Goal: Task Accomplishment & Management: Use online tool/utility

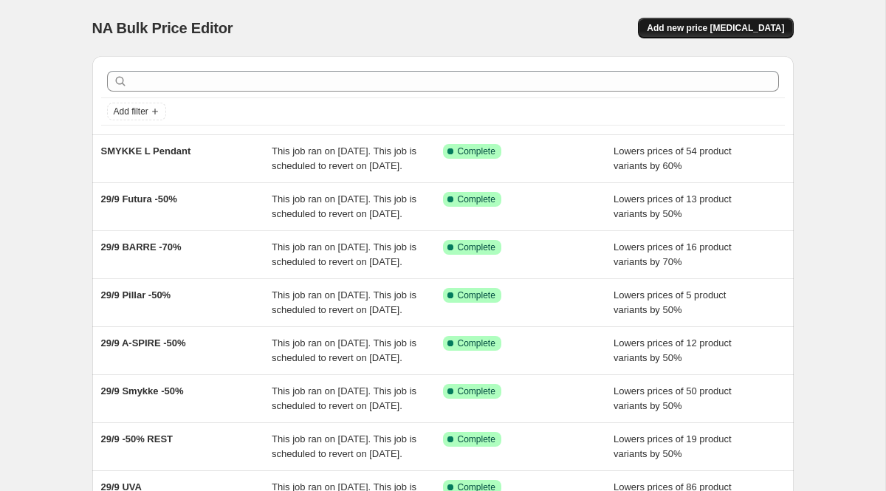
click at [696, 29] on span "Add new price [MEDICAL_DATA]" at bounding box center [715, 28] width 137 height 12
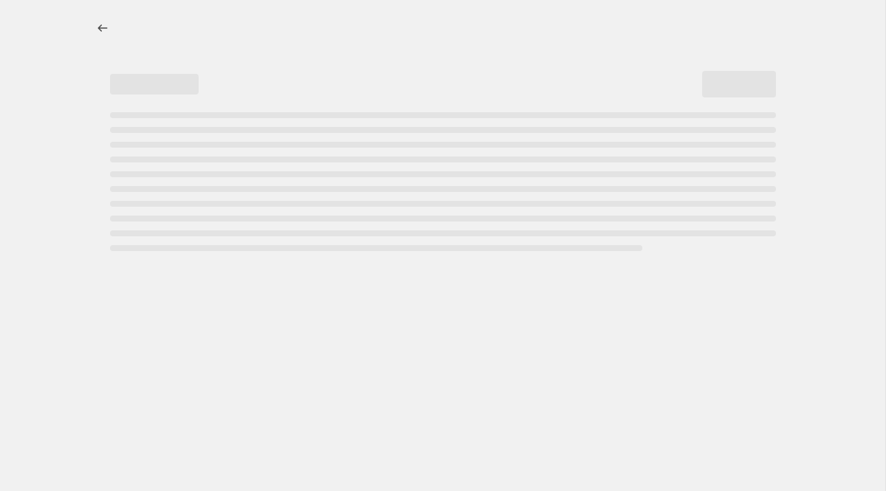
select select "percentage"
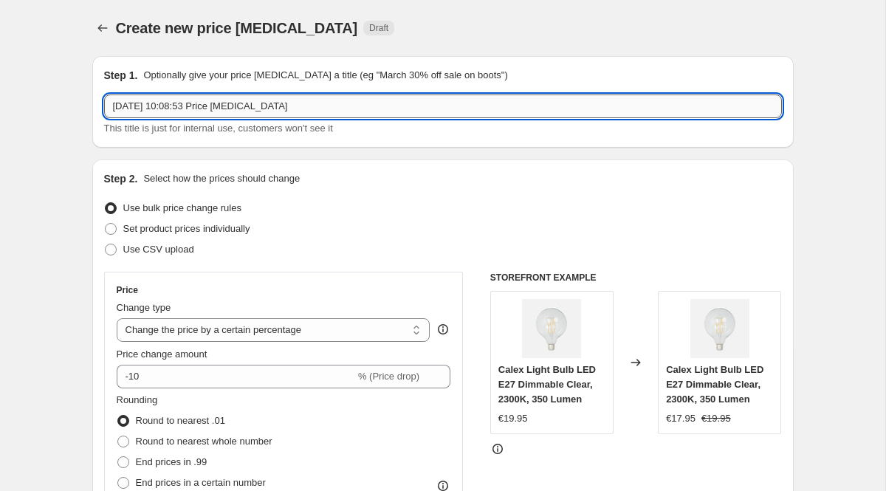
click at [293, 109] on input "[DATE] 10:08:53 Price [MEDICAL_DATA]" at bounding box center [443, 106] width 678 height 24
click at [275, 100] on input "ROWAN XL - 40%&" at bounding box center [443, 106] width 678 height 24
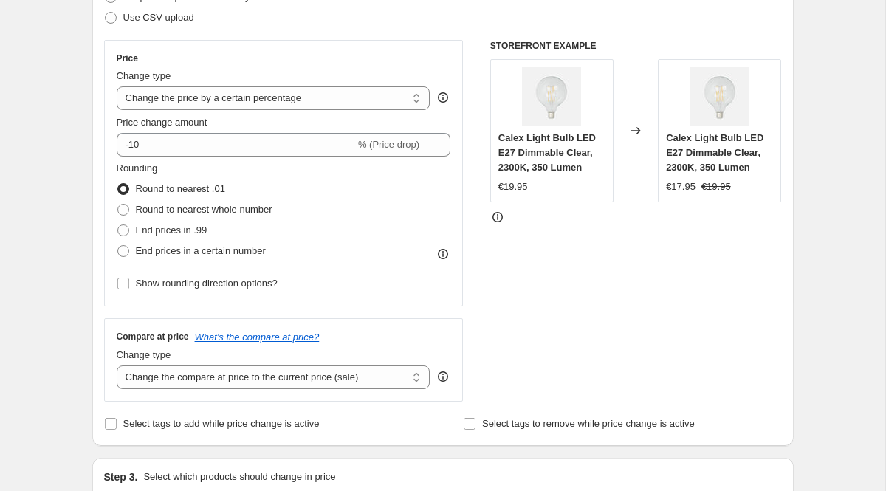
scroll to position [233, 0]
type input "ROWAN XL - 40%"
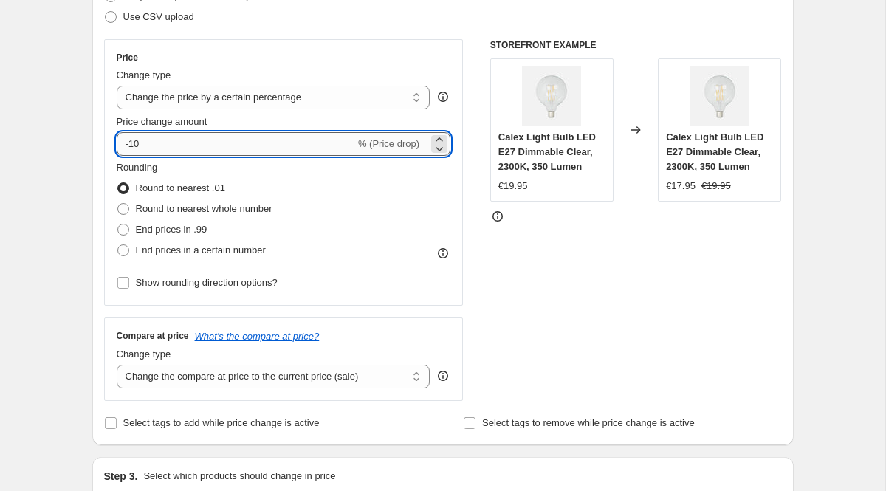
click at [149, 146] on input "-10" at bounding box center [236, 144] width 238 height 24
type input "-1"
type input "-40"
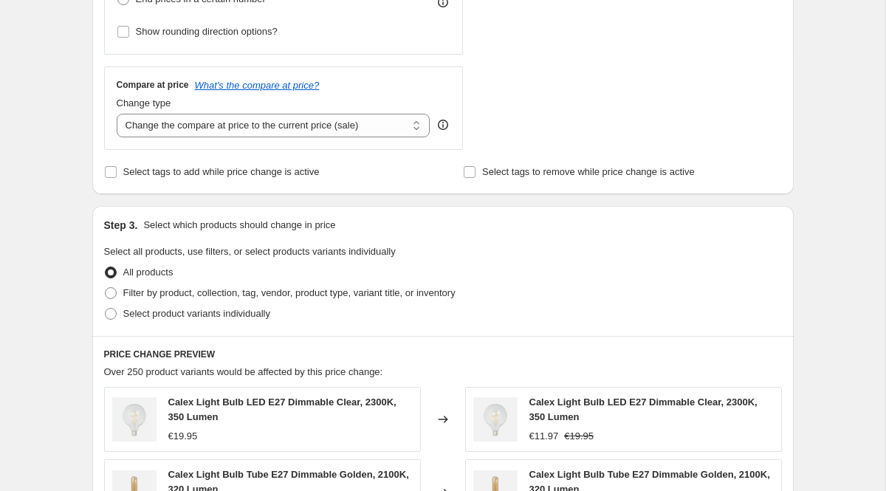
scroll to position [546, 0]
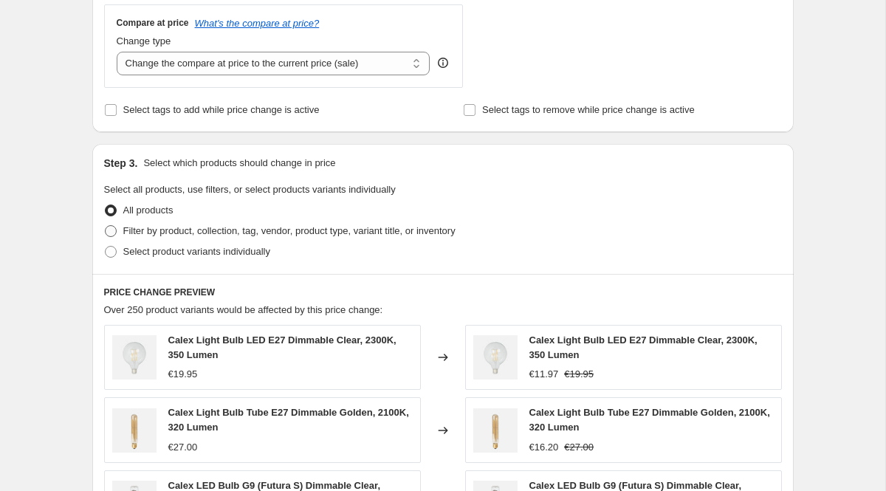
click at [156, 231] on span "Filter by product, collection, tag, vendor, product type, variant title, or inv…" at bounding box center [289, 230] width 332 height 11
click at [106, 226] on input "Filter by product, collection, tag, vendor, product type, variant title, or inv…" at bounding box center [105, 225] width 1 height 1
radio input "true"
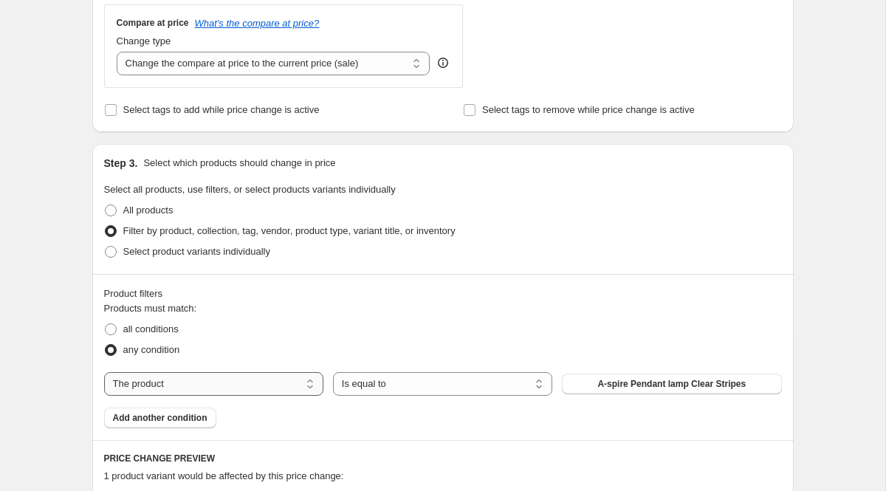
click at [306, 382] on select "The product The product's collection The product's tag The product's vendor The…" at bounding box center [213, 384] width 219 height 24
select select "collection"
click at [615, 372] on div "The product The product's collection The product's tag The product's vendor The…" at bounding box center [443, 384] width 678 height 24
click at [617, 385] on button "425450 & 425452 bulbs" at bounding box center [671, 384] width 219 height 21
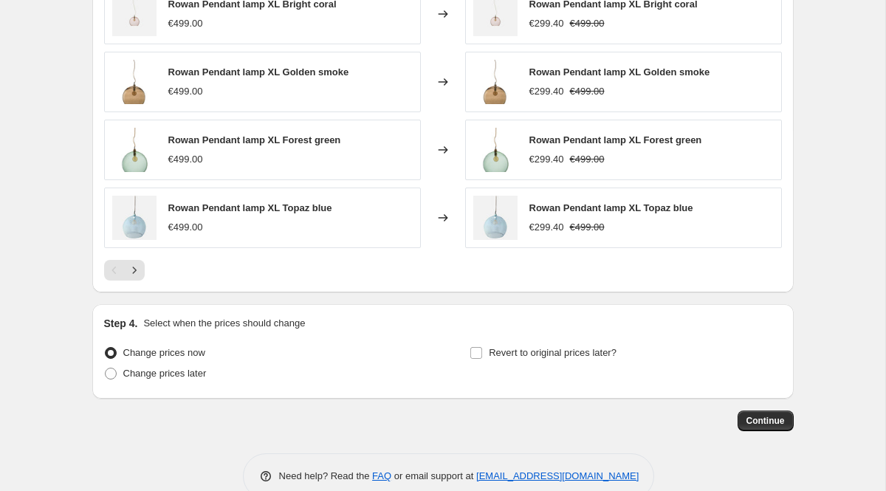
scroll to position [1129, 0]
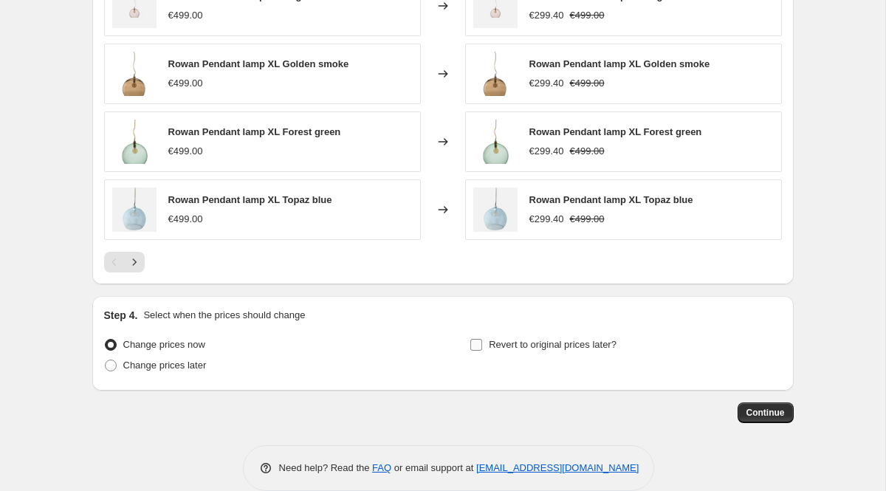
click at [472, 345] on input "Revert to original prices later?" at bounding box center [476, 345] width 12 height 12
checkbox input "true"
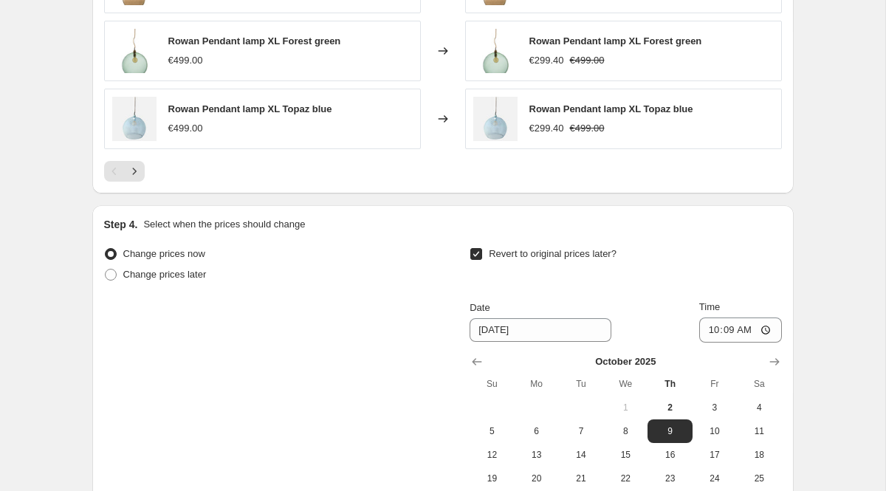
scroll to position [1249, 0]
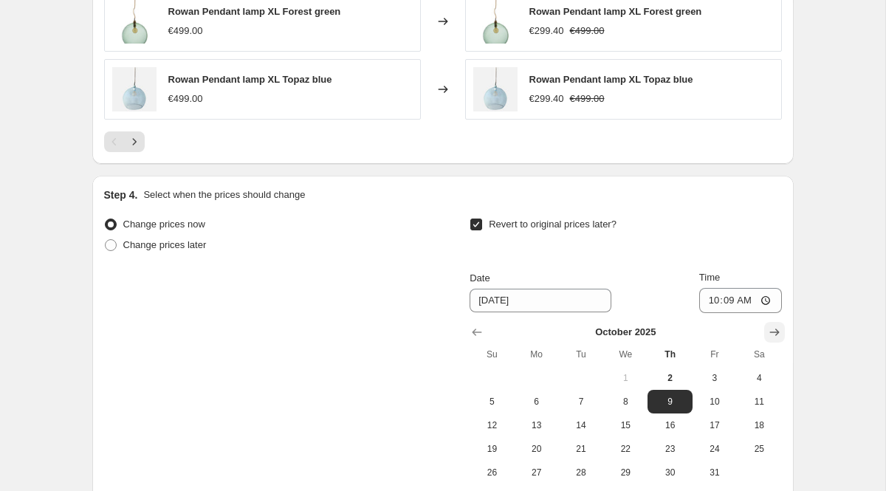
click at [779, 327] on icon "Show next month, November 2025" at bounding box center [774, 332] width 15 height 15
click at [779, 327] on icon "Show next month, December 2025" at bounding box center [774, 332] width 15 height 15
click at [779, 327] on icon "Show next month, January 2026" at bounding box center [774, 332] width 15 height 15
click at [675, 374] on span "1" at bounding box center [669, 378] width 32 height 12
type input "[DATE]"
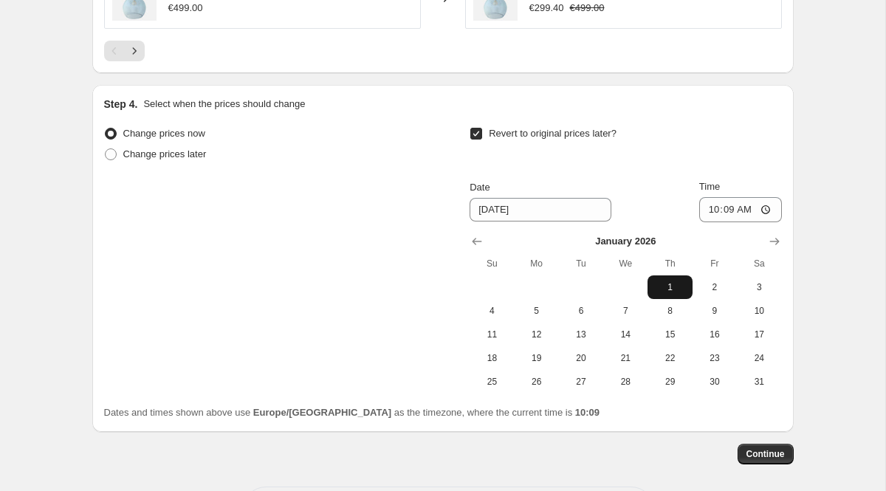
scroll to position [1403, 0]
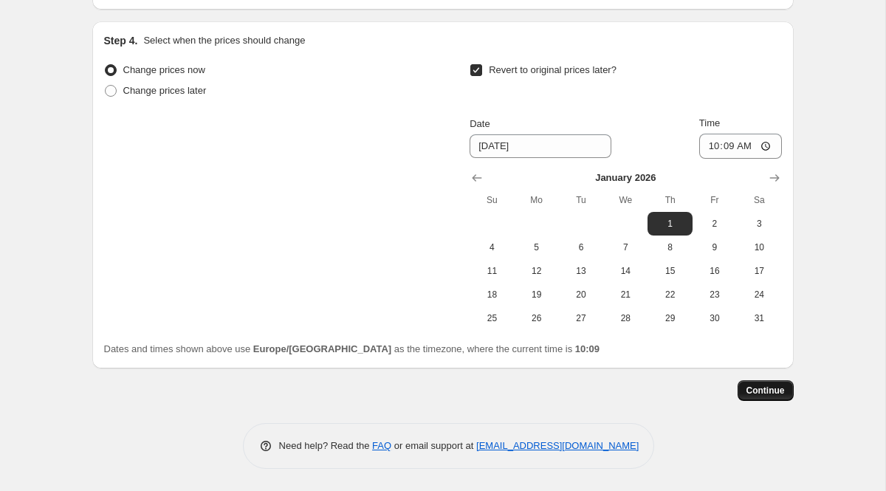
click at [767, 391] on span "Continue" at bounding box center [765, 391] width 38 height 12
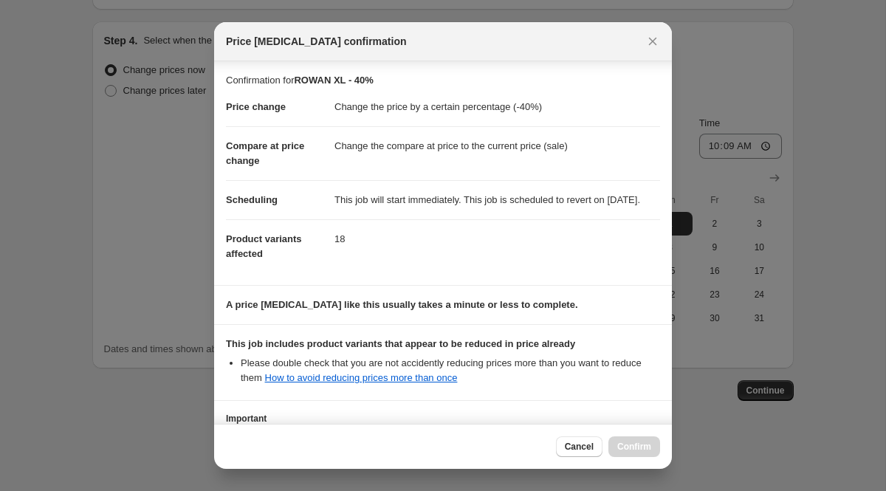
scroll to position [145, 0]
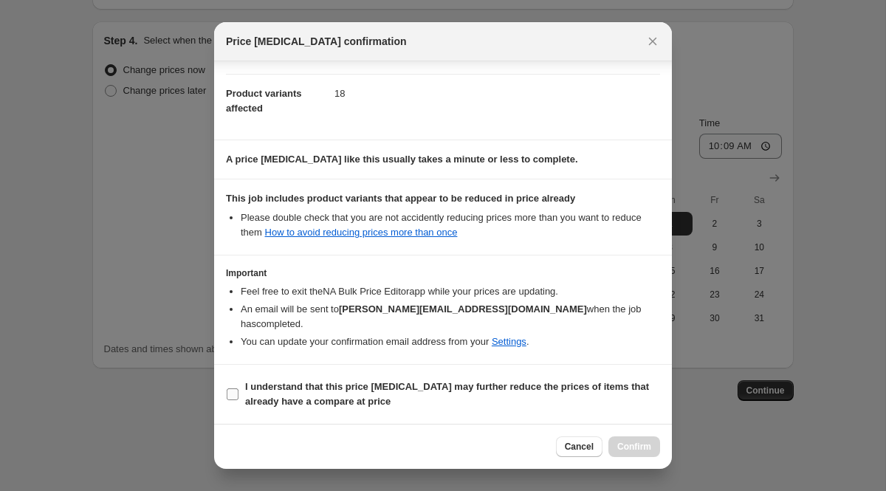
click at [402, 392] on span "I understand that this price [MEDICAL_DATA] may further reduce the prices of it…" at bounding box center [452, 394] width 415 height 30
click at [238, 392] on input "I understand that this price [MEDICAL_DATA] may further reduce the prices of it…" at bounding box center [233, 394] width 12 height 12
checkbox input "true"
click at [629, 445] on span "Confirm" at bounding box center [634, 447] width 34 height 12
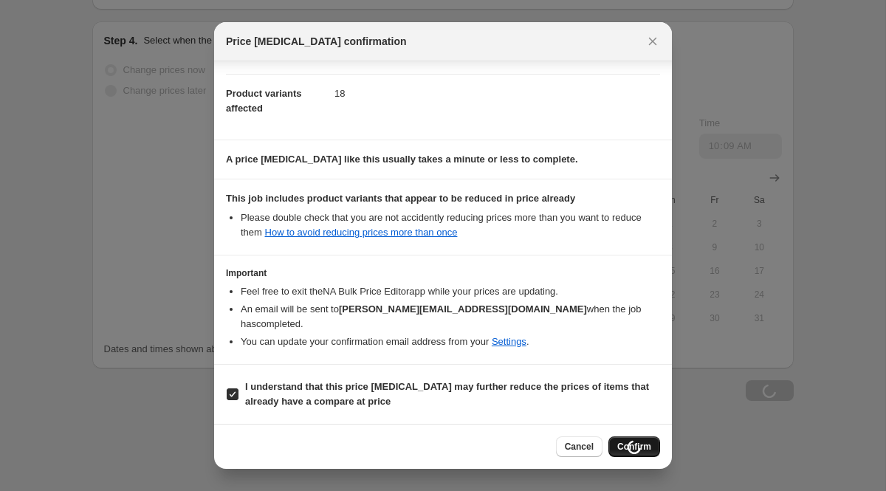
scroll to position [1403, 0]
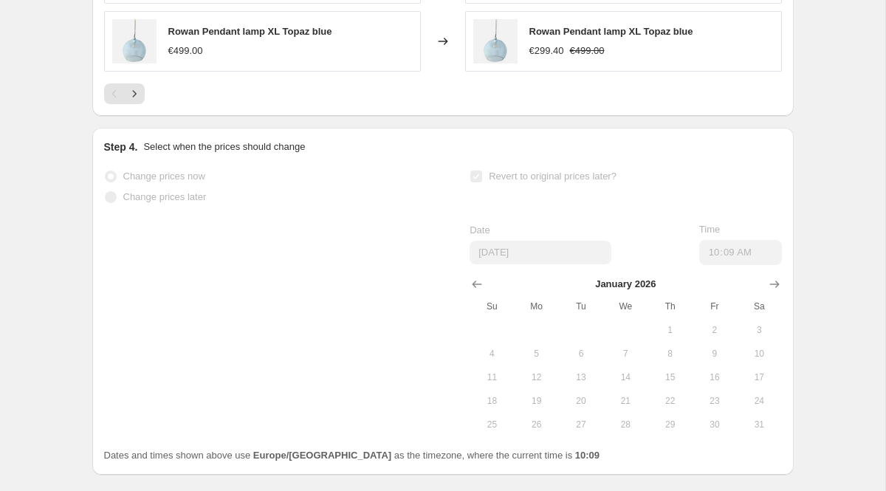
select select "percentage"
select select "collection"
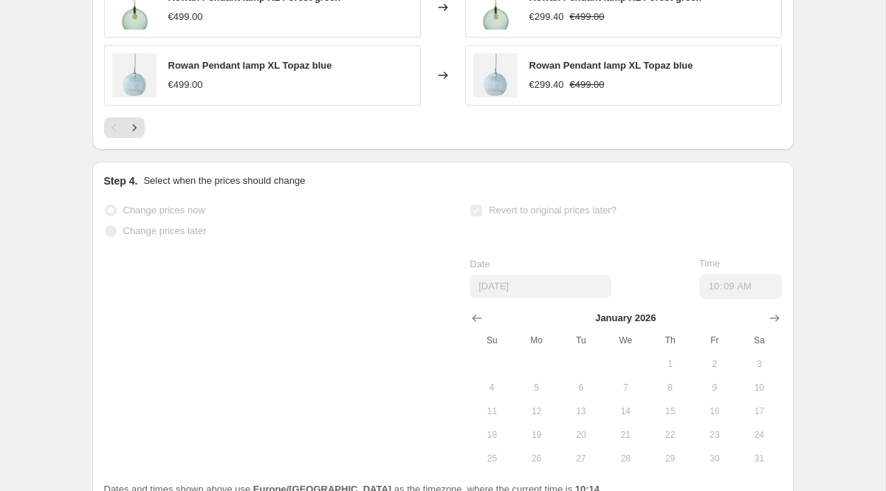
scroll to position [0, 0]
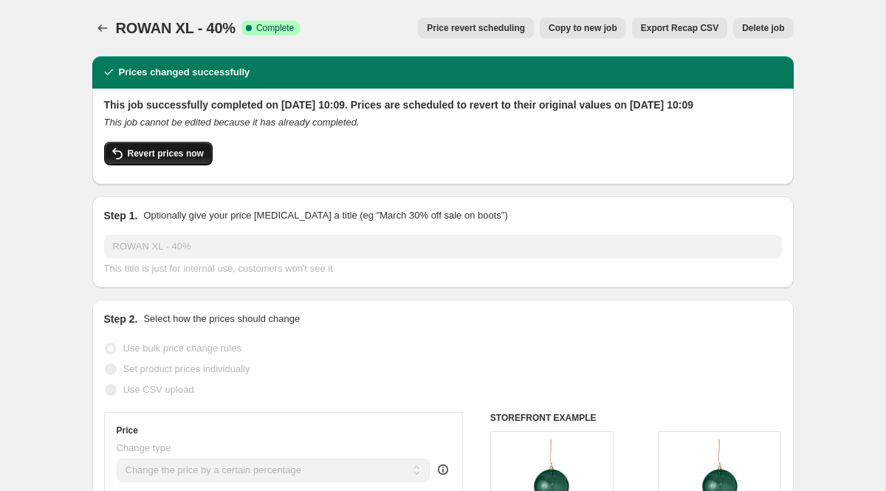
click at [180, 159] on span "Revert prices now" at bounding box center [166, 154] width 76 height 12
checkbox input "false"
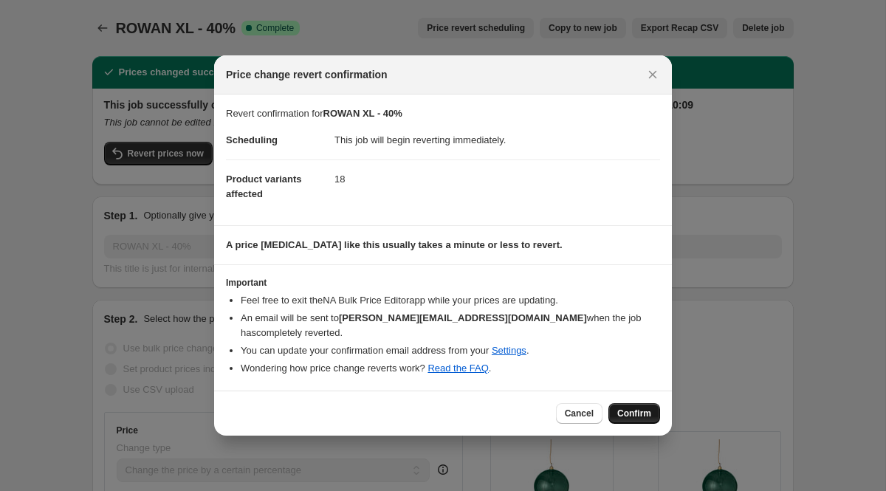
click at [625, 407] on span "Confirm" at bounding box center [634, 413] width 34 height 12
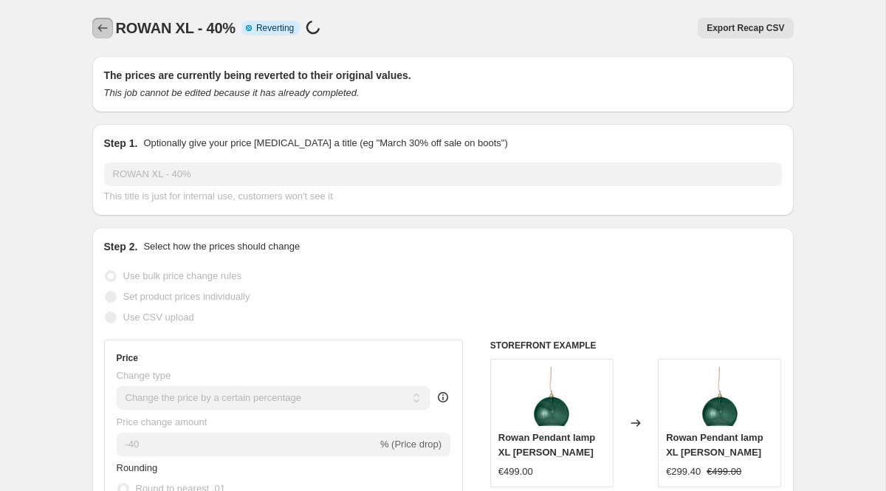
click at [106, 26] on icon "Price change jobs" at bounding box center [102, 28] width 15 height 15
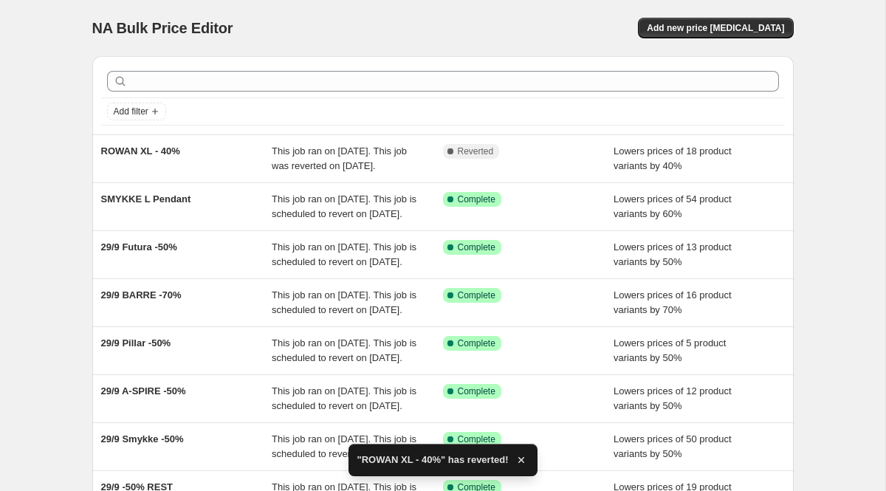
click at [156, 144] on div "ROWAN XL - 40%" at bounding box center [186, 159] width 171 height 30
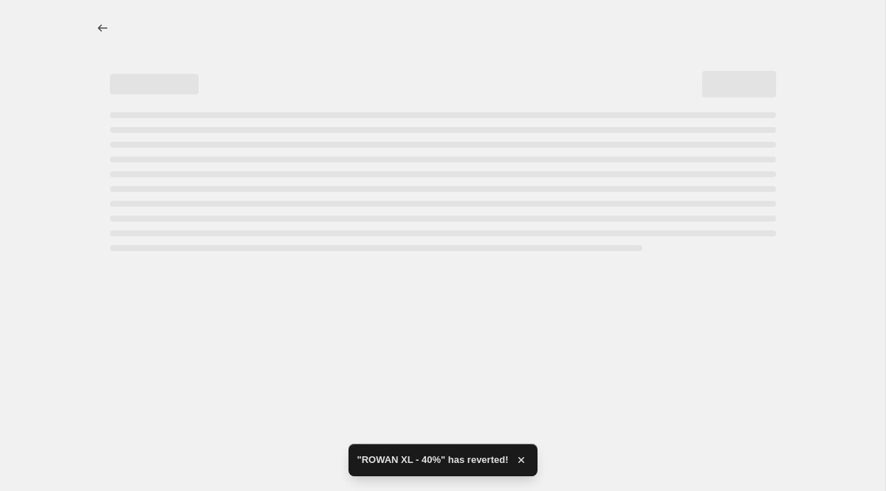
select select "percentage"
select select "collection"
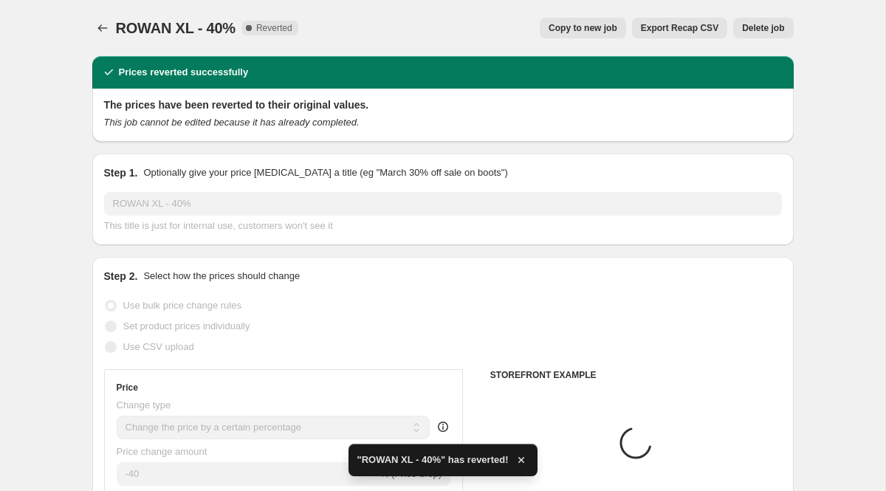
click at [578, 29] on span "Copy to new job" at bounding box center [582, 28] width 69 height 12
select select "percentage"
select select "collection"
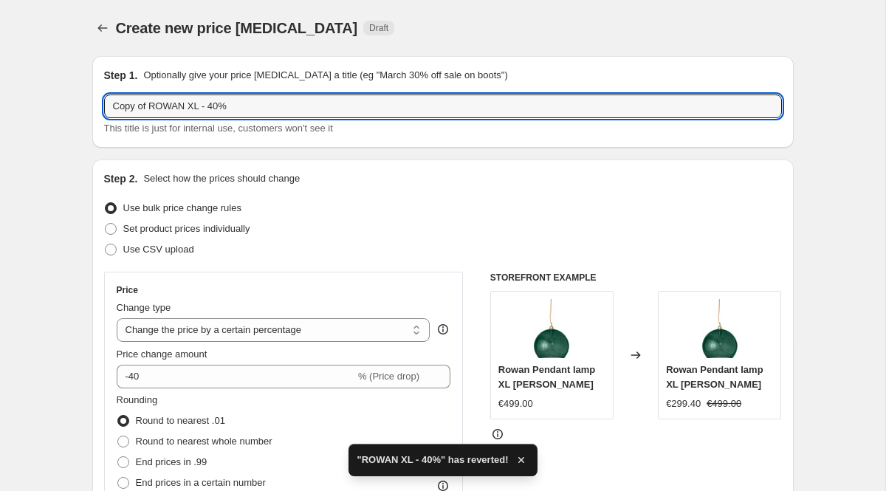
drag, startPoint x: 149, startPoint y: 107, endPoint x: 54, endPoint y: 109, distance: 95.3
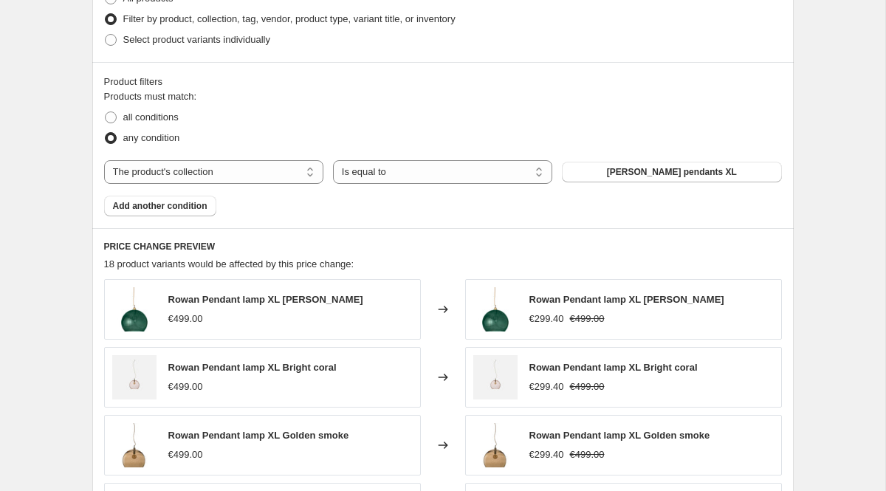
scroll to position [757, 0]
type input "ROWAN XL - 40%"
click at [112, 117] on span at bounding box center [111, 118] width 12 height 12
click at [106, 113] on input "all conditions" at bounding box center [105, 112] width 1 height 1
radio input "true"
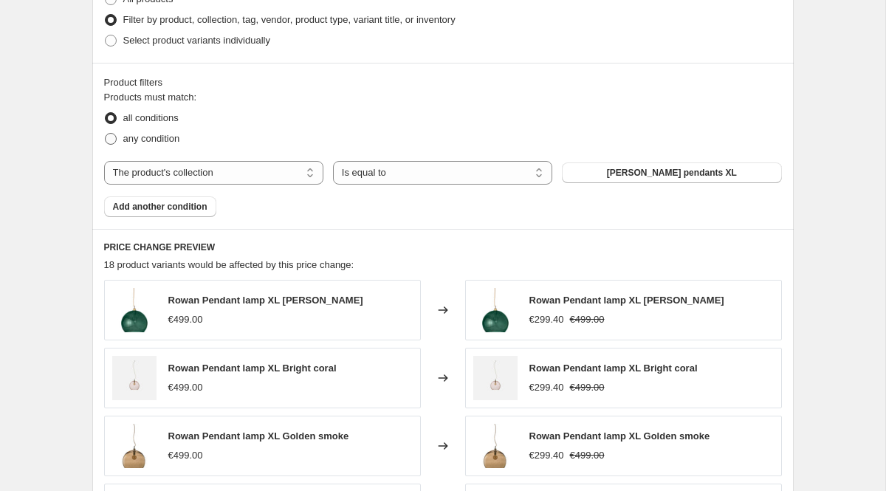
click at [111, 140] on span at bounding box center [111, 139] width 12 height 12
click at [106, 134] on input "any condition" at bounding box center [105, 133] width 1 height 1
radio input "true"
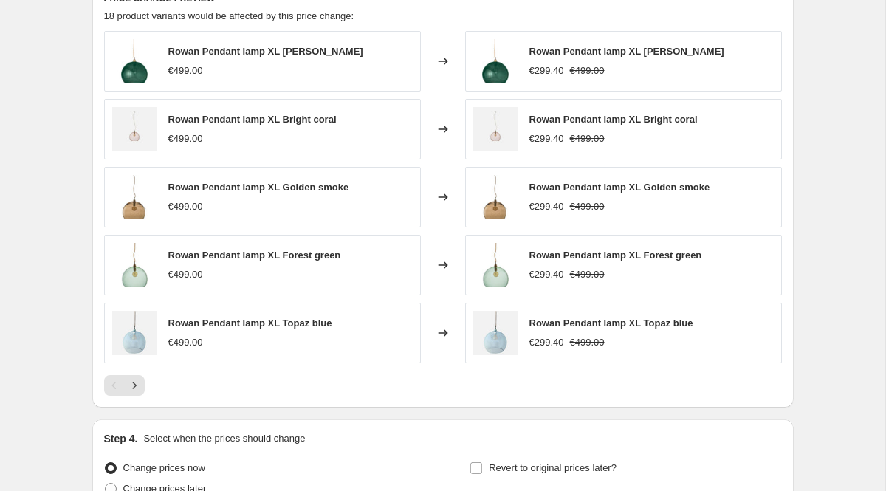
scroll to position [1020, 0]
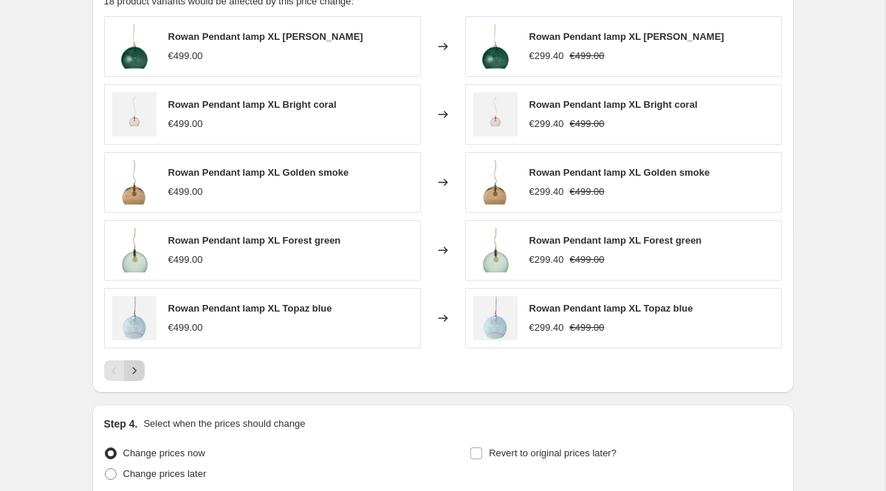
click at [132, 379] on button "Next" at bounding box center [134, 370] width 21 height 21
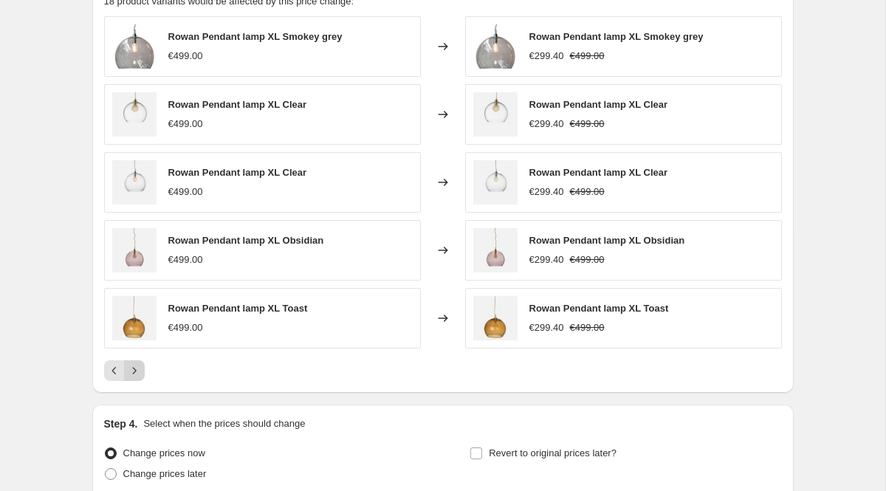
click at [137, 368] on icon "Next" at bounding box center [134, 370] width 15 height 15
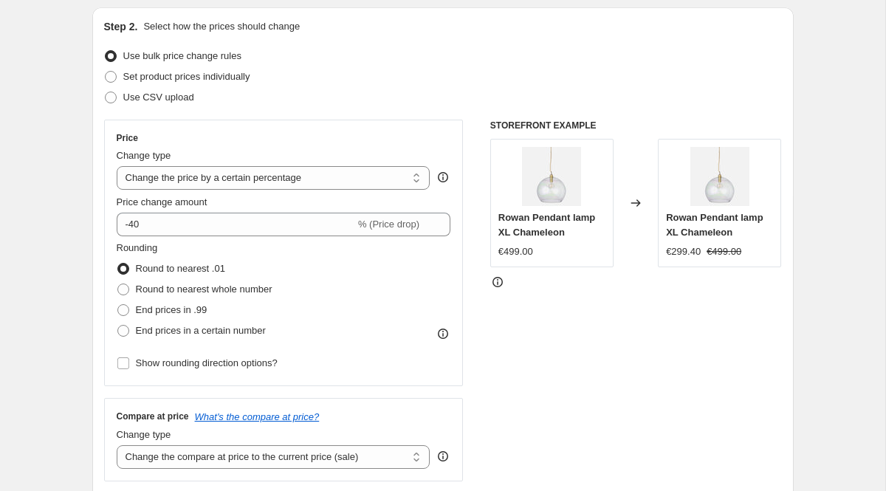
scroll to position [0, 0]
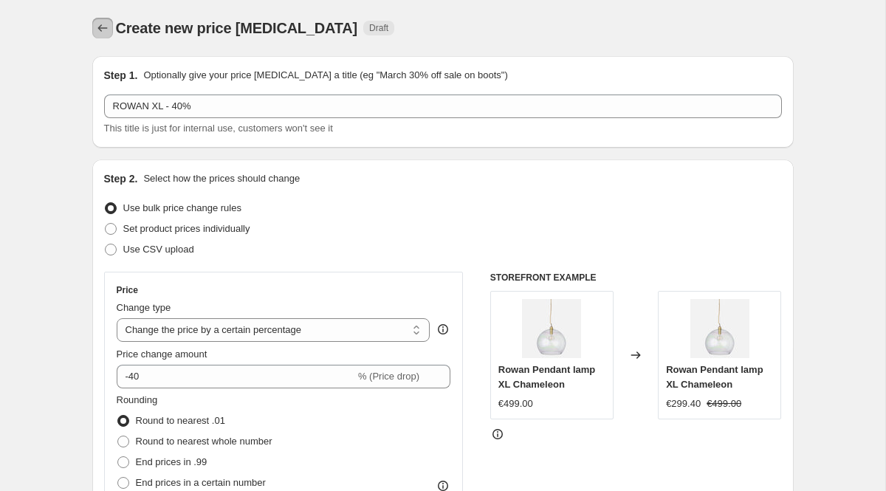
click at [101, 22] on icon "Price change jobs" at bounding box center [102, 28] width 15 height 15
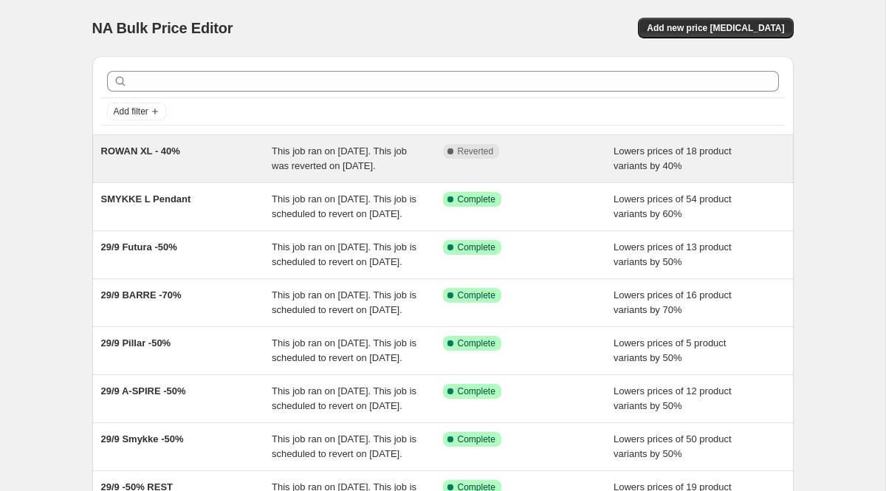
click at [140, 151] on span "ROWAN XL - 40%" at bounding box center [140, 150] width 79 height 11
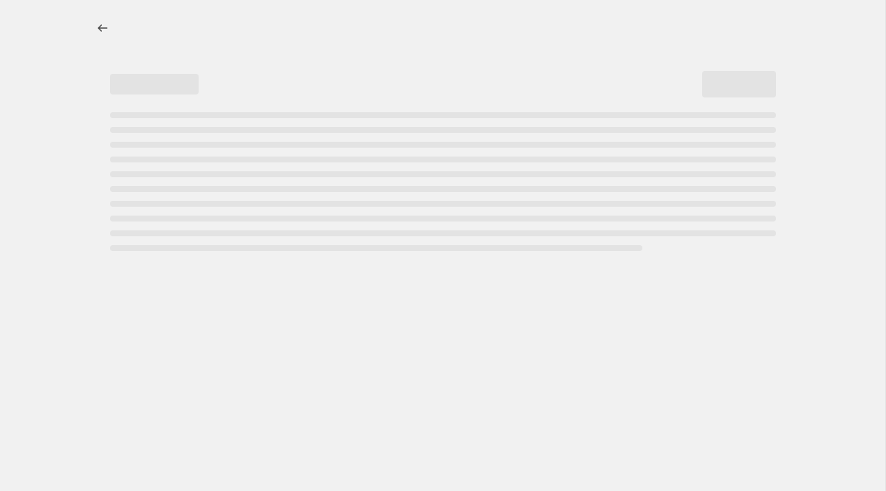
select select "percentage"
select select "collection"
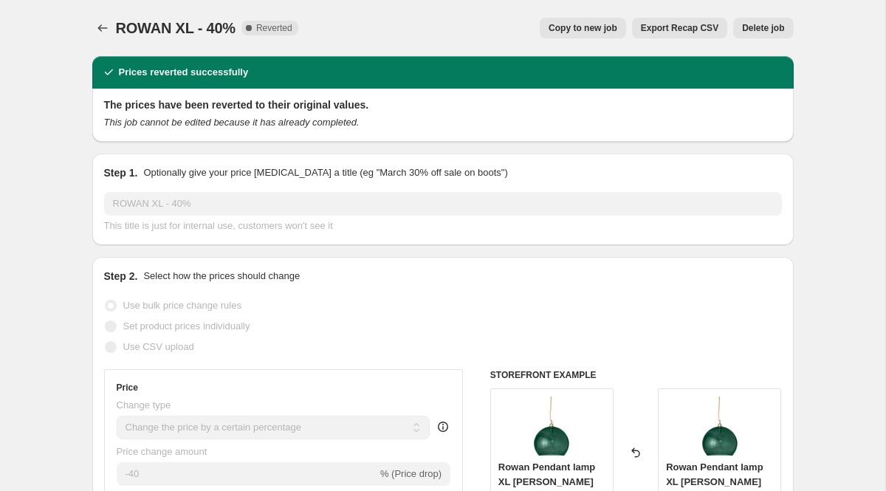
click at [760, 30] on span "Delete job" at bounding box center [763, 28] width 42 height 12
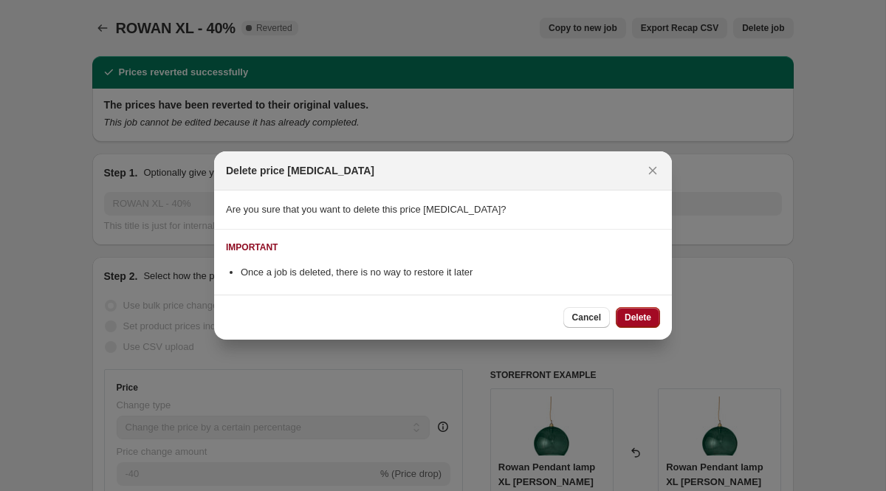
click at [650, 309] on button "Delete" at bounding box center [638, 317] width 44 height 21
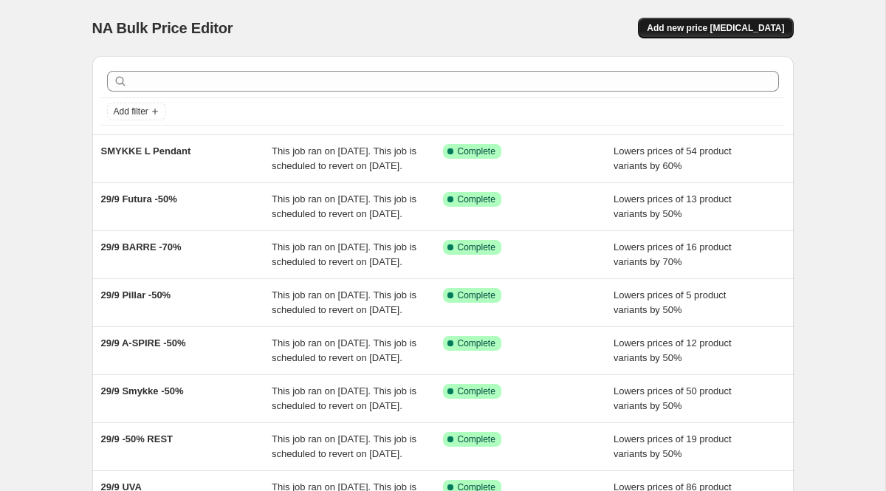
click at [688, 32] on span "Add new price [MEDICAL_DATA]" at bounding box center [715, 28] width 137 height 12
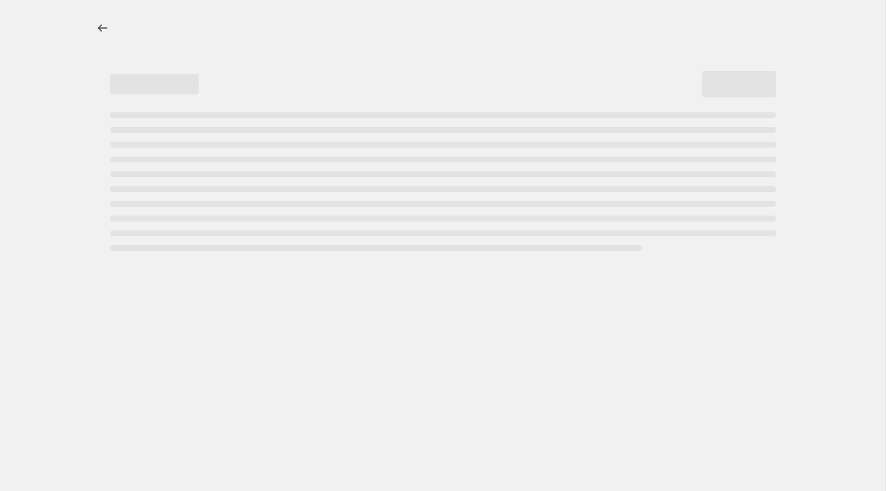
select select "percentage"
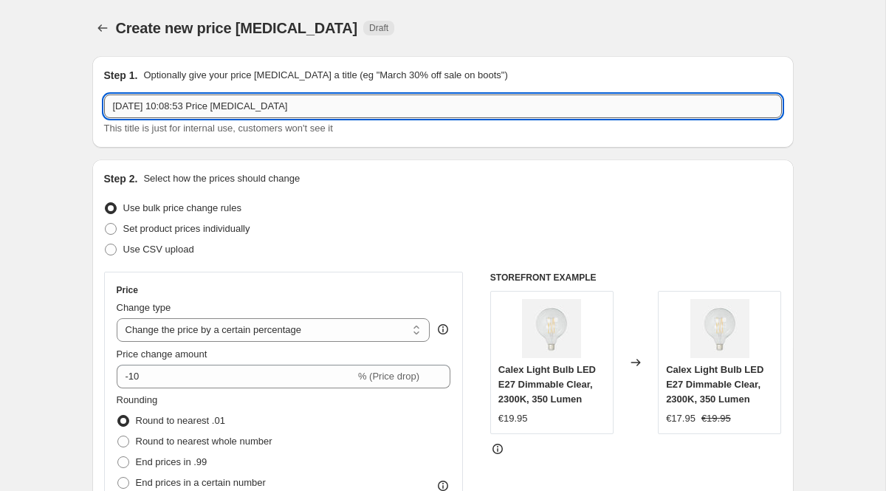
click at [239, 110] on input "[DATE] 10:08:53 Price [MEDICAL_DATA]" at bounding box center [443, 106] width 678 height 24
type input "ROWAN XL -40%"
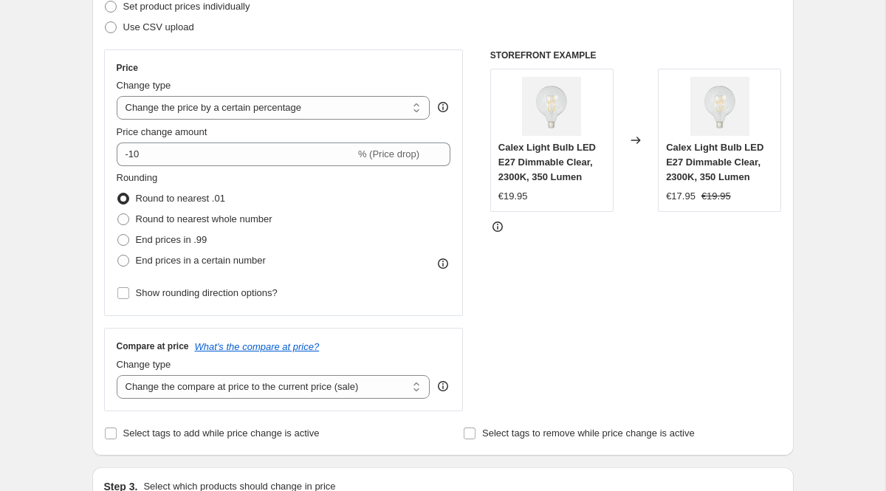
scroll to position [289, 0]
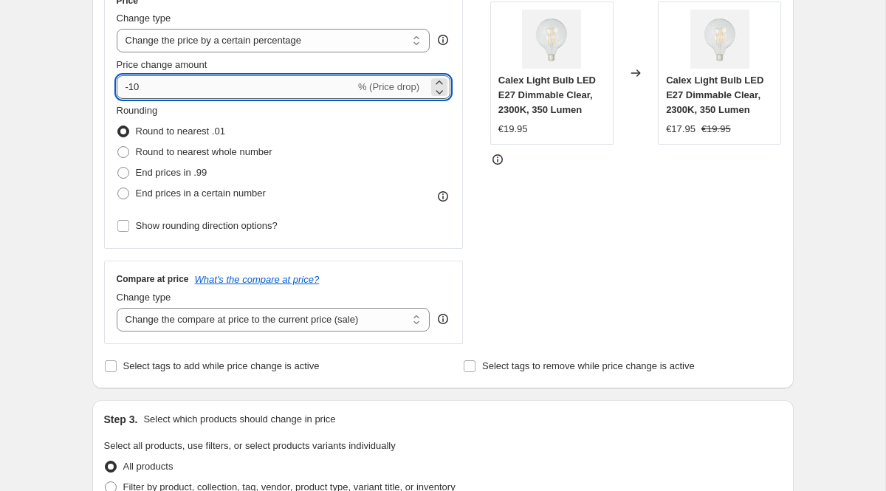
click at [164, 93] on input "-10" at bounding box center [236, 87] width 238 height 24
type input "-1"
type input "-40"
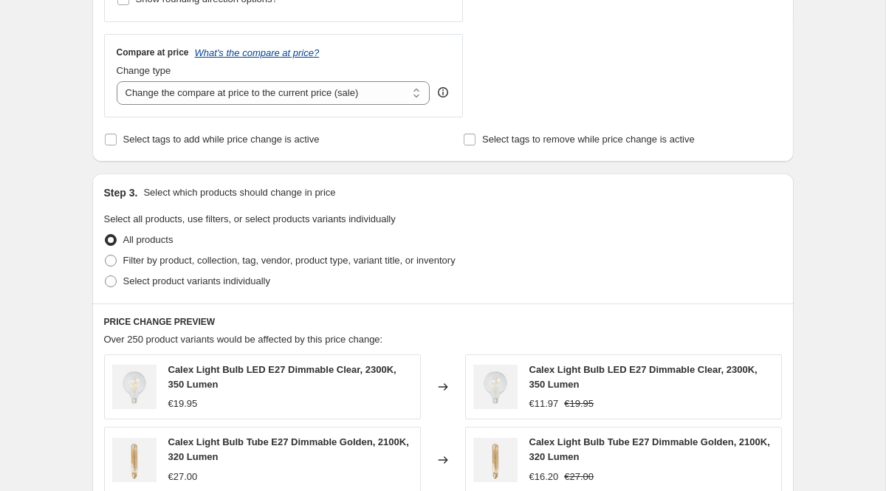
scroll to position [518, 0]
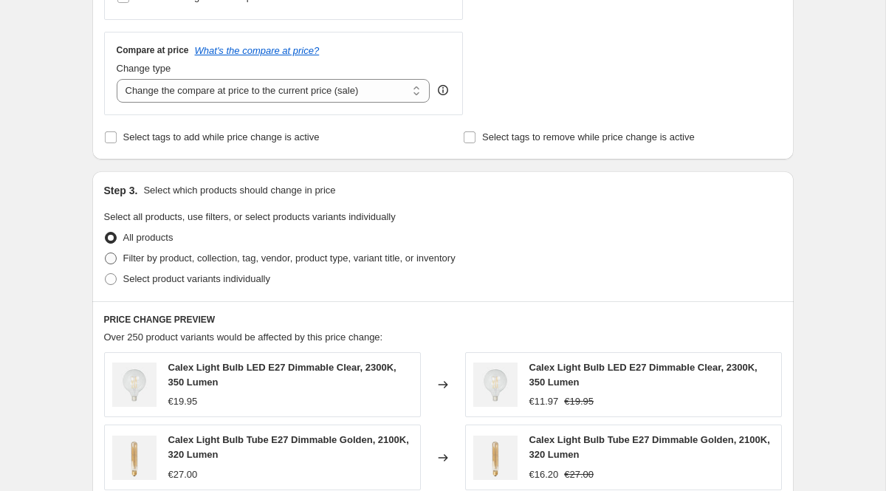
click at [234, 258] on span "Filter by product, collection, tag, vendor, product type, variant title, or inv…" at bounding box center [289, 257] width 332 height 11
click at [106, 253] on input "Filter by product, collection, tag, vendor, product type, variant title, or inv…" at bounding box center [105, 252] width 1 height 1
radio input "true"
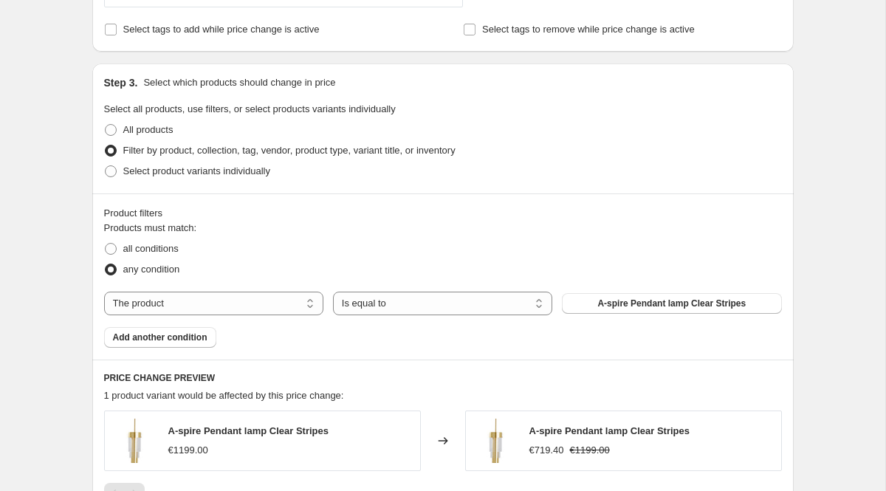
scroll to position [627, 0]
click at [182, 173] on span "Select product variants individually" at bounding box center [196, 170] width 147 height 11
click at [106, 165] on input "Select product variants individually" at bounding box center [105, 165] width 1 height 1
radio input "true"
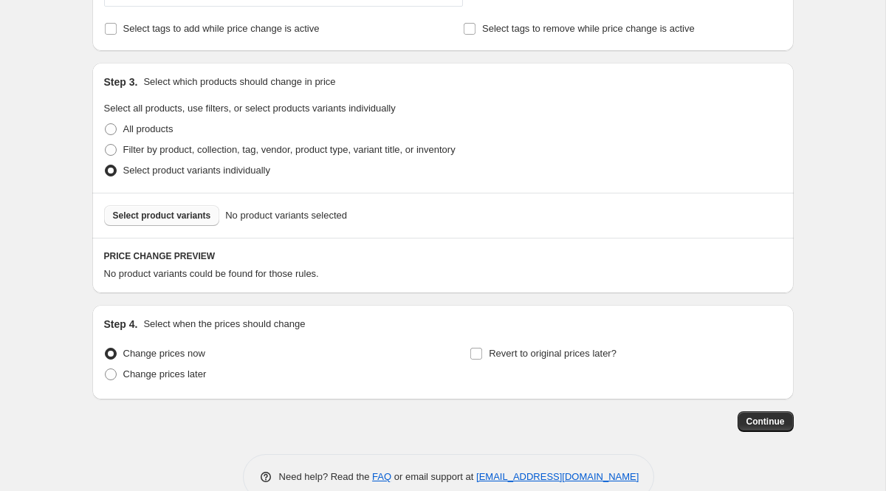
click at [184, 216] on span "Select product variants" at bounding box center [162, 216] width 98 height 12
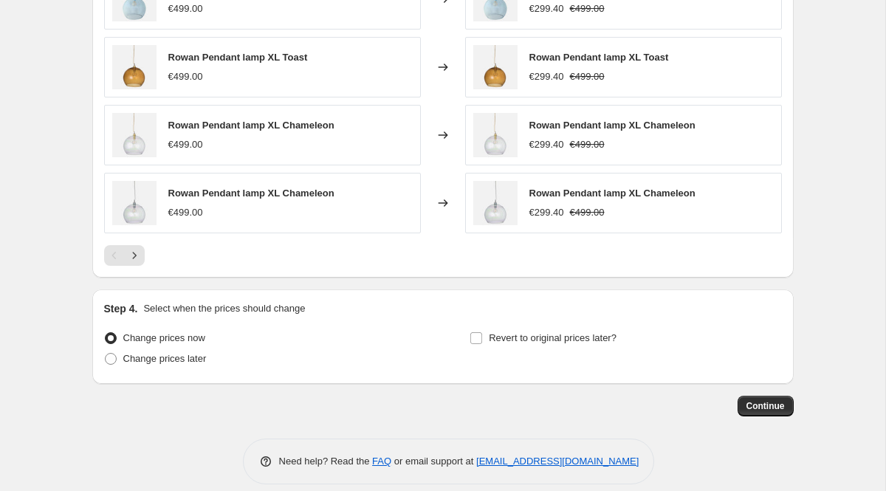
scroll to position [1030, 0]
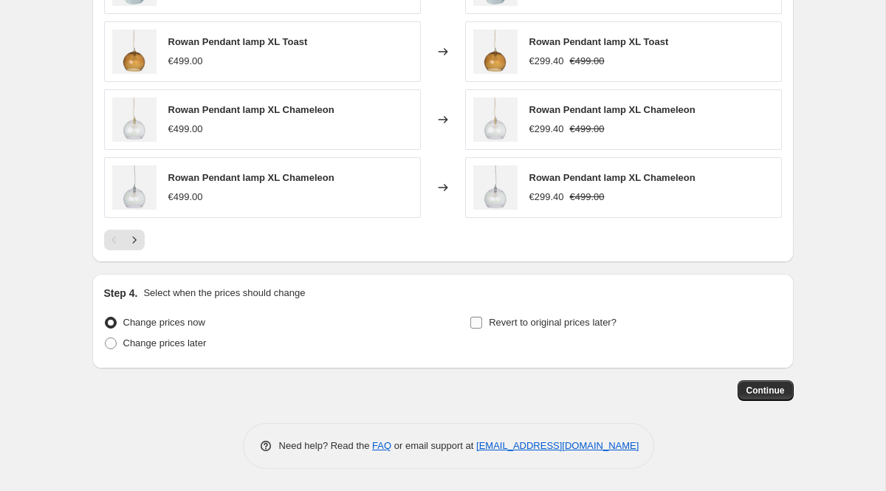
click at [588, 326] on span "Revert to original prices later?" at bounding box center [553, 322] width 128 height 11
click at [482, 326] on input "Revert to original prices later?" at bounding box center [476, 323] width 12 height 12
checkbox input "true"
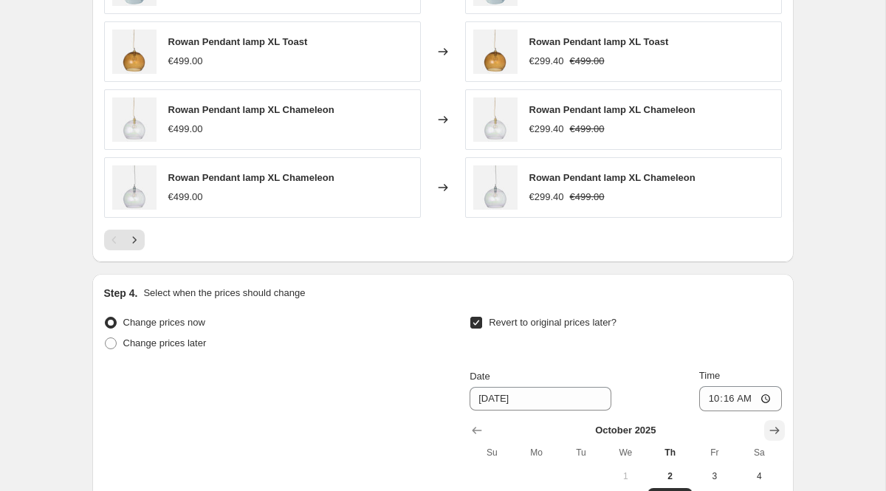
click at [767, 433] on icon "Show next month, November 2025" at bounding box center [774, 430] width 15 height 15
click at [767, 433] on icon "Show next month, December 2025" at bounding box center [774, 430] width 15 height 15
click at [772, 427] on icon "Show next month, January 2026" at bounding box center [774, 430] width 15 height 15
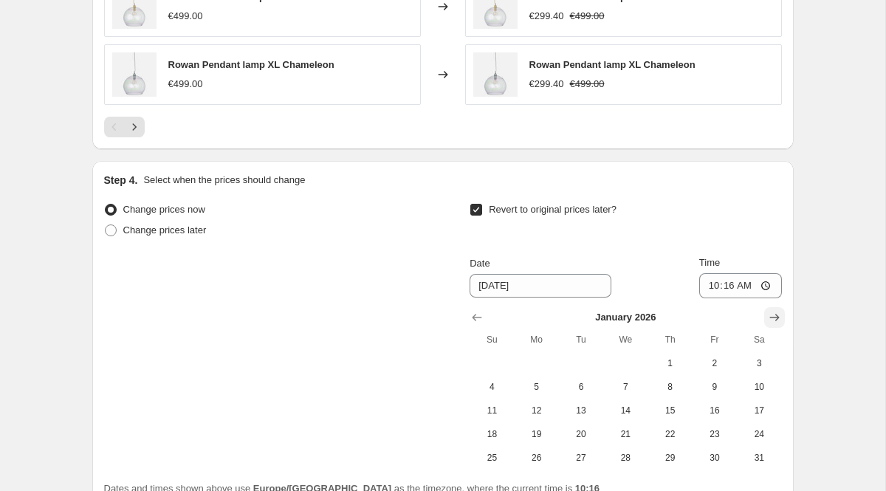
scroll to position [1180, 0]
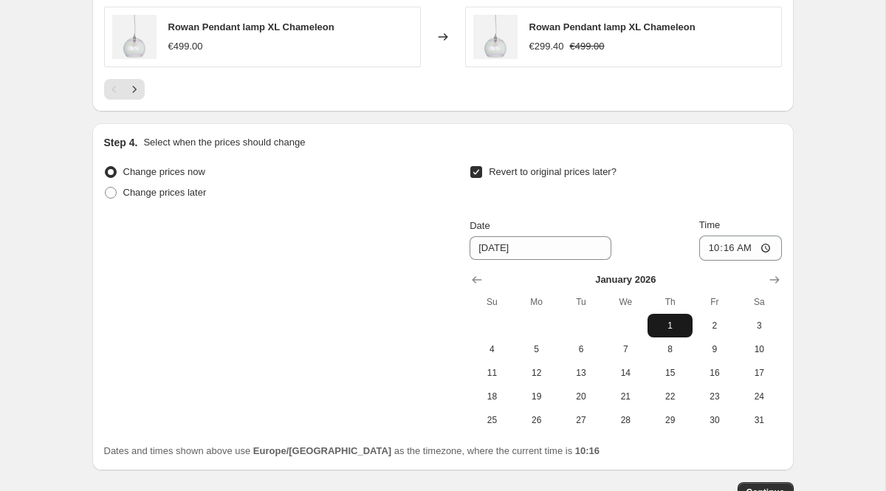
click at [666, 328] on span "1" at bounding box center [669, 326] width 32 height 12
type input "[DATE]"
click at [754, 489] on span "Continue" at bounding box center [765, 492] width 38 height 12
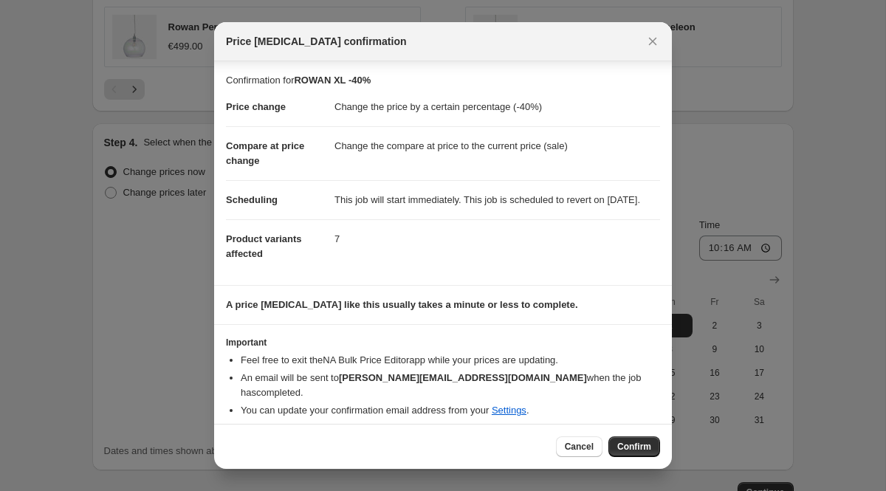
scroll to position [9, 0]
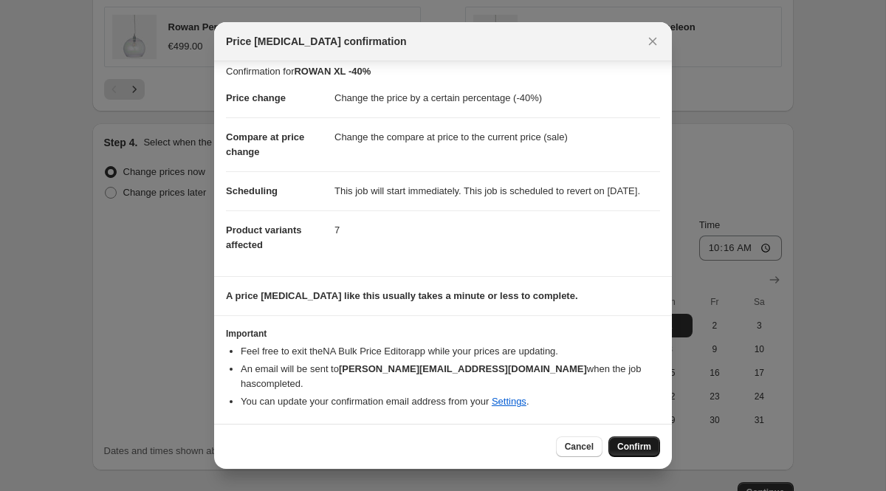
click at [633, 450] on span "Confirm" at bounding box center [634, 447] width 34 height 12
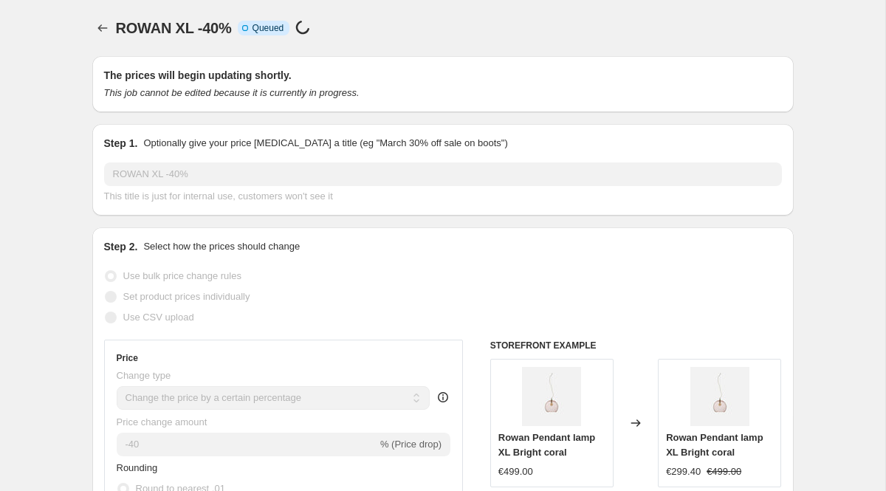
scroll to position [1180, 0]
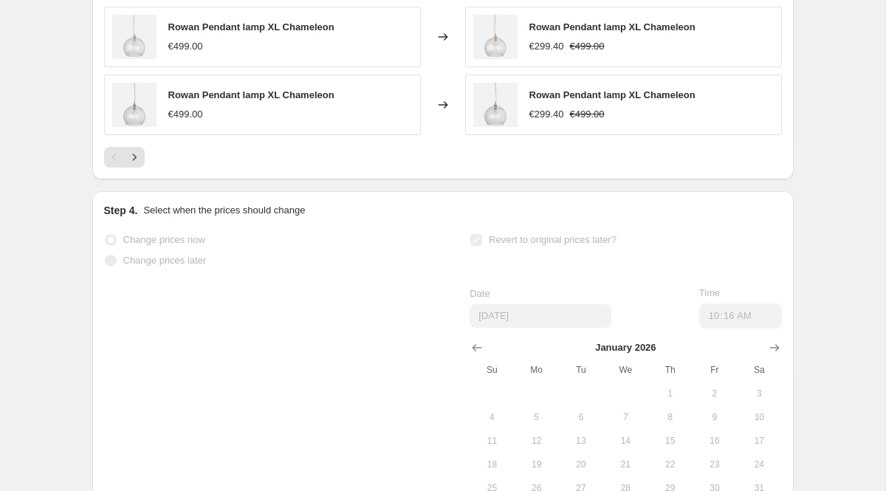
select select "percentage"
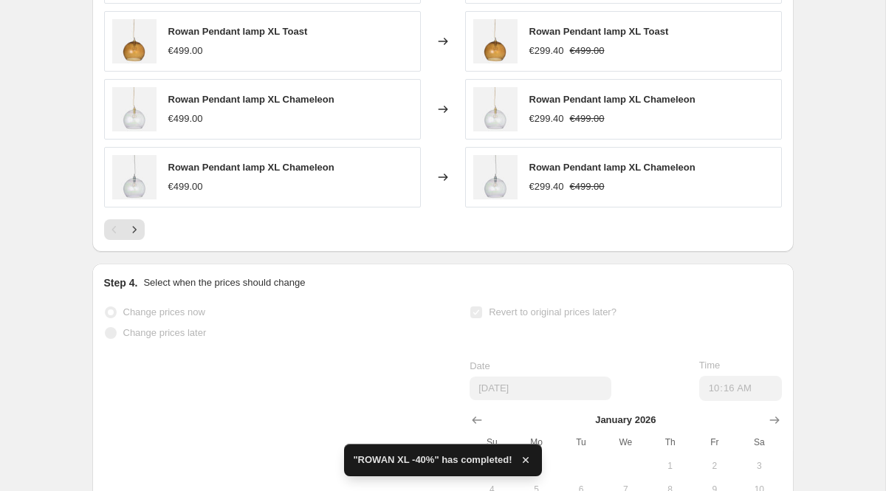
scroll to position [0, 0]
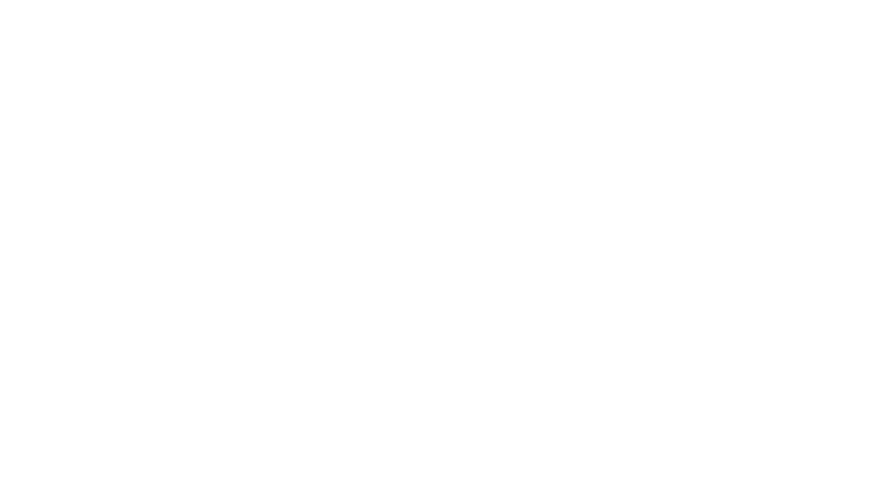
select select "percentage"
